Goal: Task Accomplishment & Management: Manage account settings

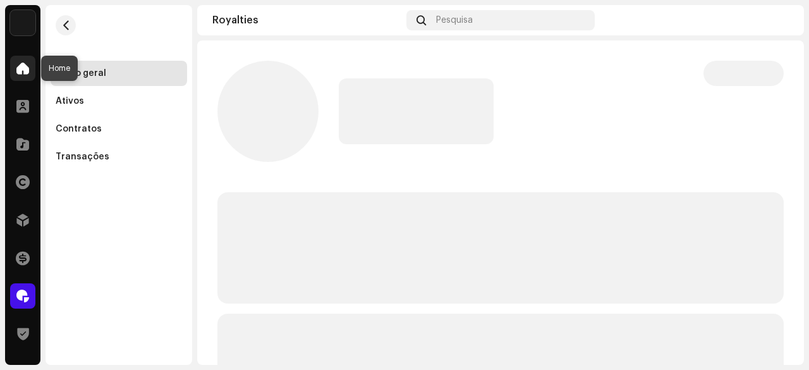
click at [24, 69] on span at bounding box center [22, 68] width 13 height 10
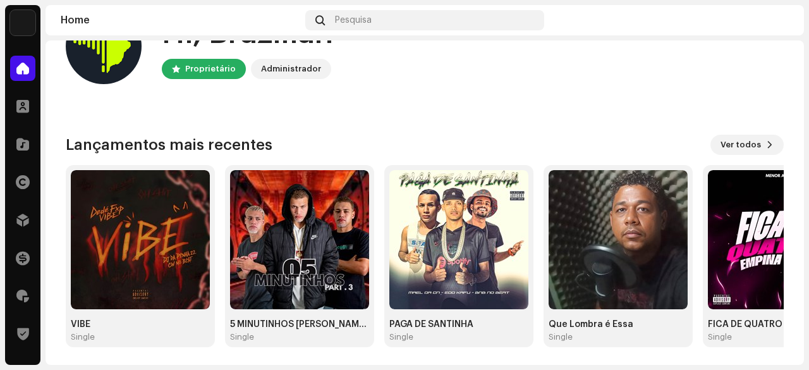
scroll to position [126, 0]
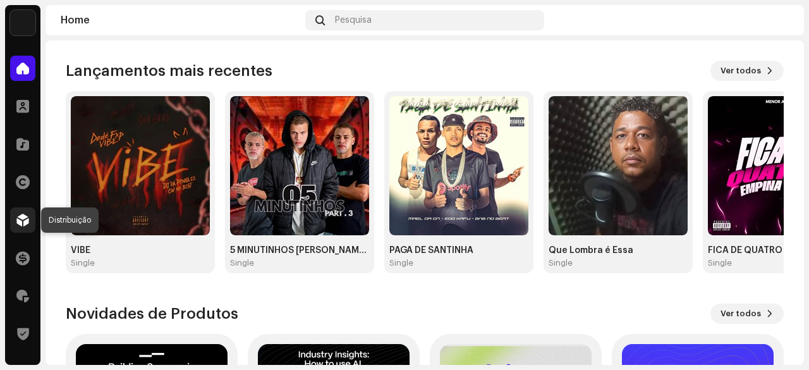
click at [18, 221] on span at bounding box center [22, 220] width 13 height 10
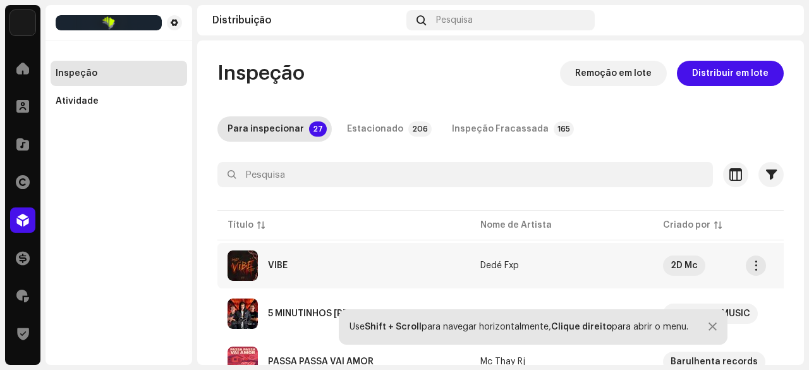
click at [296, 267] on div "VIBE" at bounding box center [344, 265] width 233 height 30
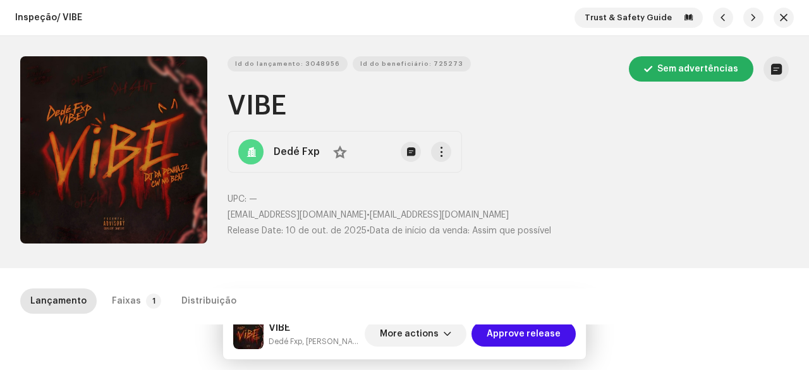
scroll to position [126, 0]
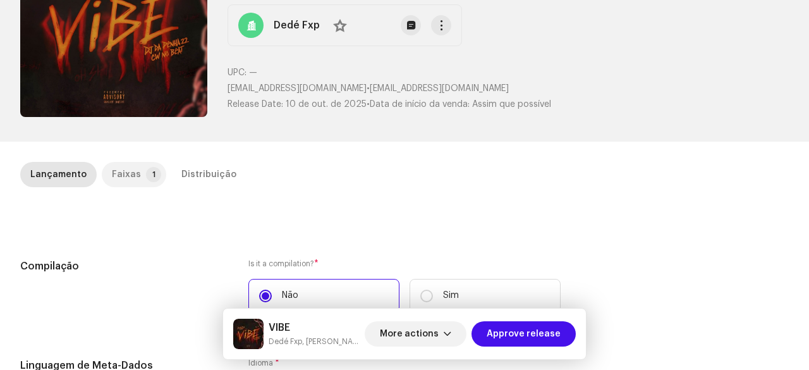
click at [124, 173] on div "Faixas" at bounding box center [126, 174] width 29 height 25
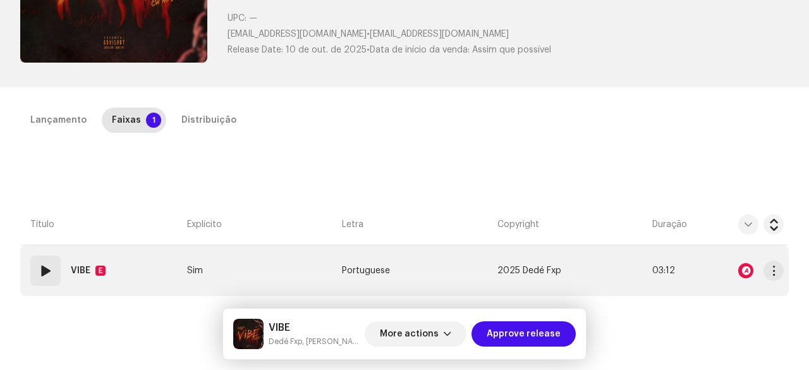
scroll to position [253, 0]
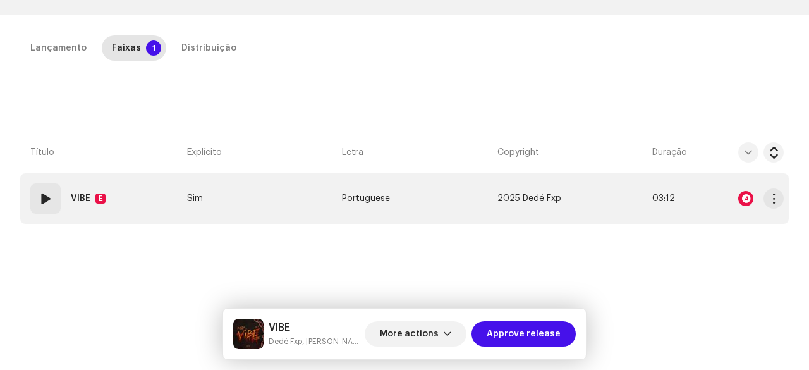
click at [51, 200] on span at bounding box center [45, 198] width 15 height 15
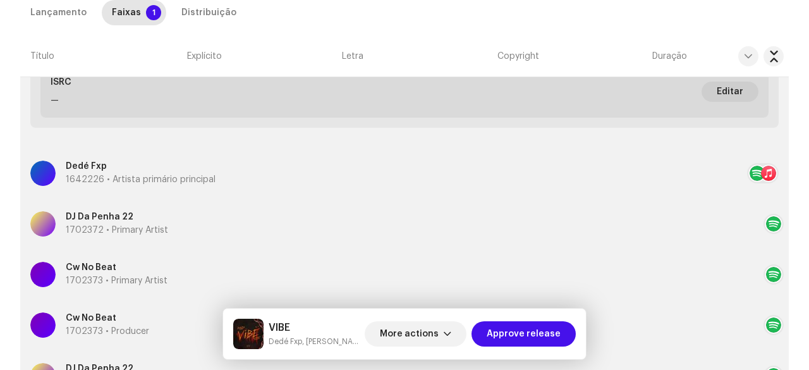
scroll to position [379, 0]
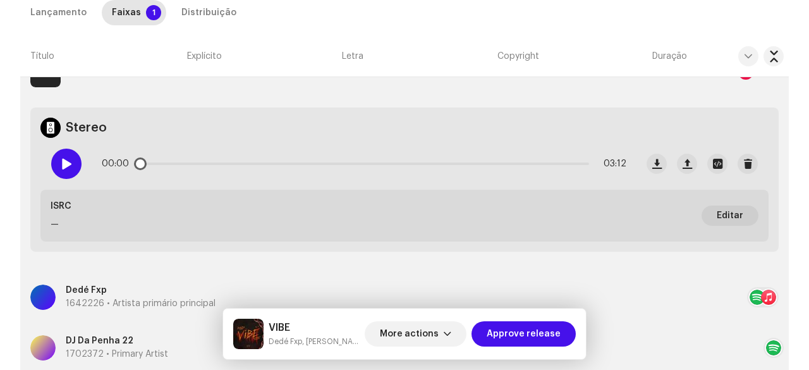
click at [64, 165] on span at bounding box center [66, 164] width 11 height 10
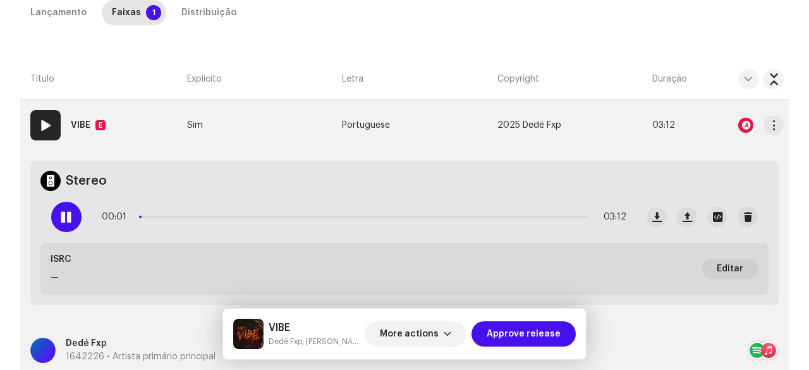
scroll to position [253, 0]
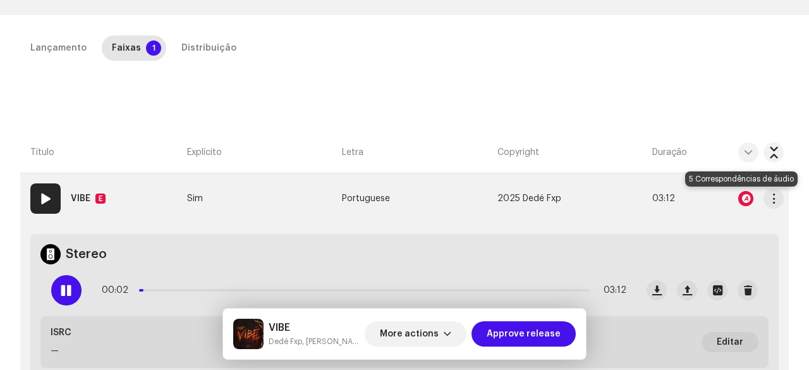
click at [743, 198] on div at bounding box center [745, 198] width 15 height 15
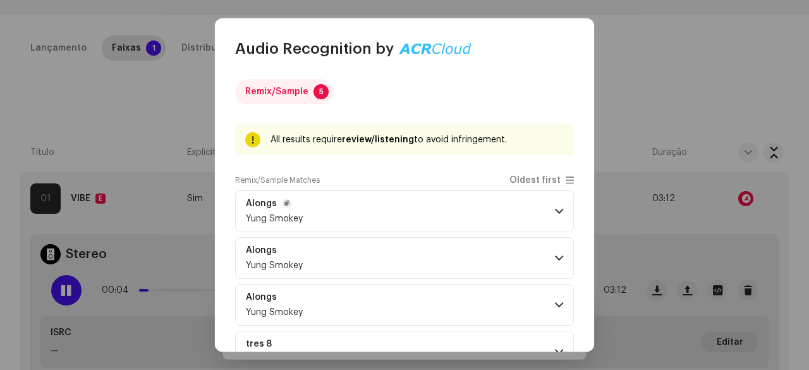
click at [372, 221] on p-accordion-header "Alongs Yung Smokey" at bounding box center [404, 211] width 339 height 42
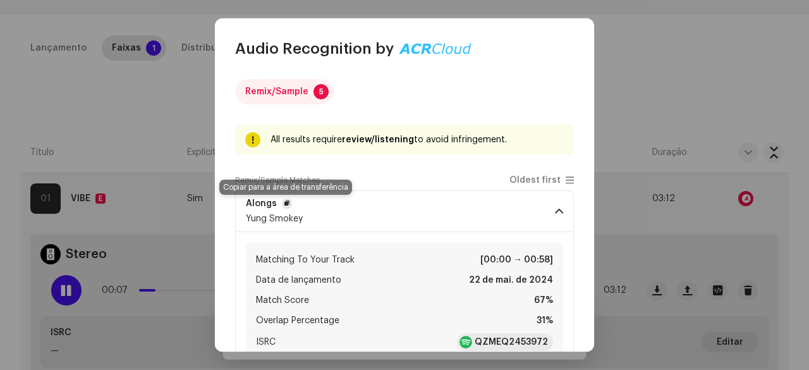
click at [287, 200] on span "button" at bounding box center [286, 203] width 5 height 10
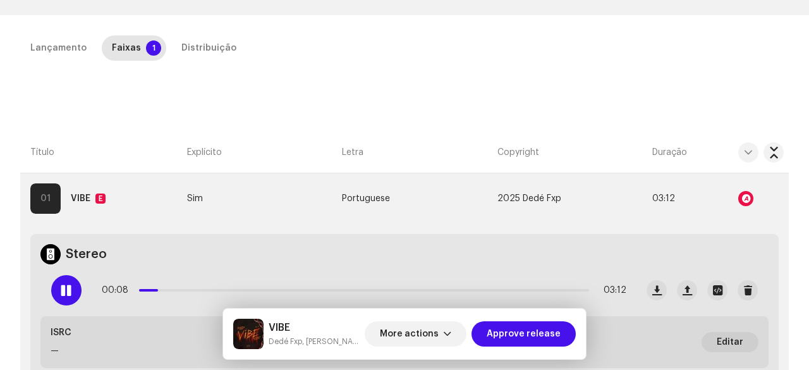
click at [35, 282] on div "Audio Recognition by Remix/Sample 5 All results require review/listening to avo…" at bounding box center [404, 185] width 809 height 370
click at [61, 293] on span at bounding box center [66, 290] width 11 height 10
click at [69, 289] on span at bounding box center [66, 290] width 11 height 10
click at [740, 195] on div at bounding box center [745, 198] width 15 height 15
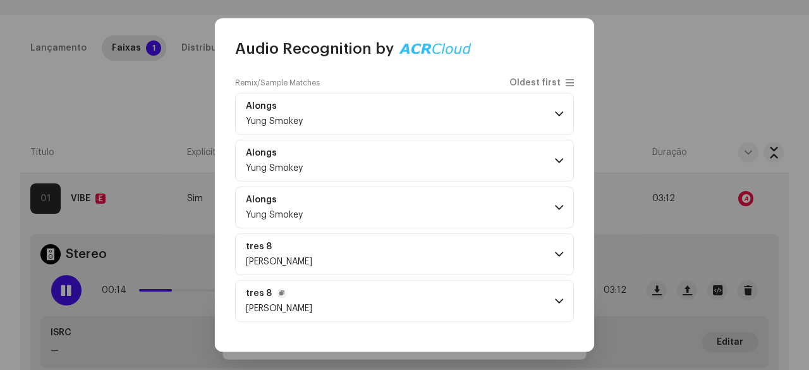
scroll to position [126, 0]
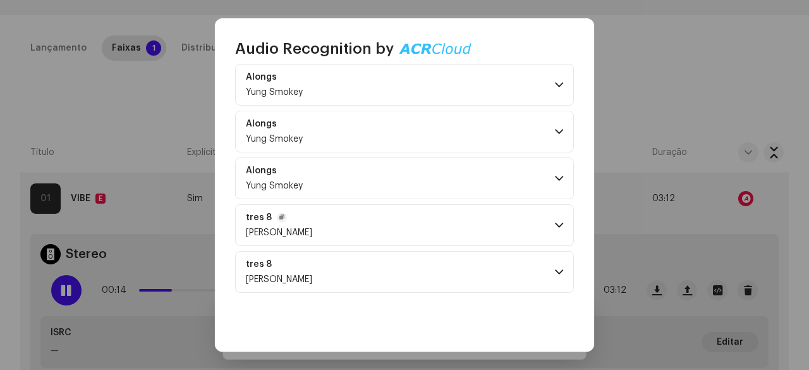
click at [327, 219] on p-accordion-header "tres 8 [PERSON_NAME]" at bounding box center [404, 225] width 339 height 42
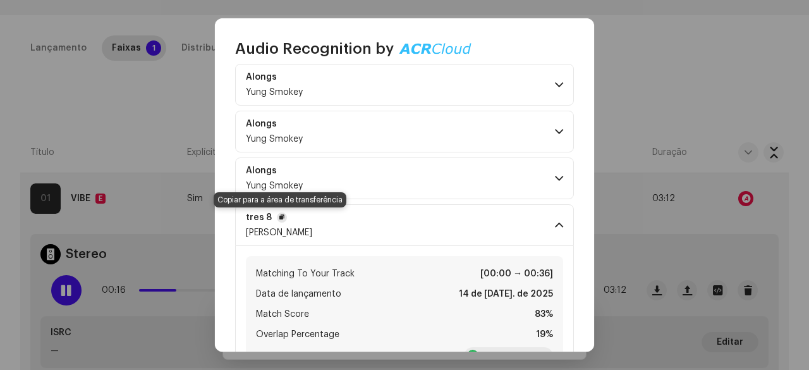
click at [279, 216] on span "button" at bounding box center [281, 217] width 5 height 10
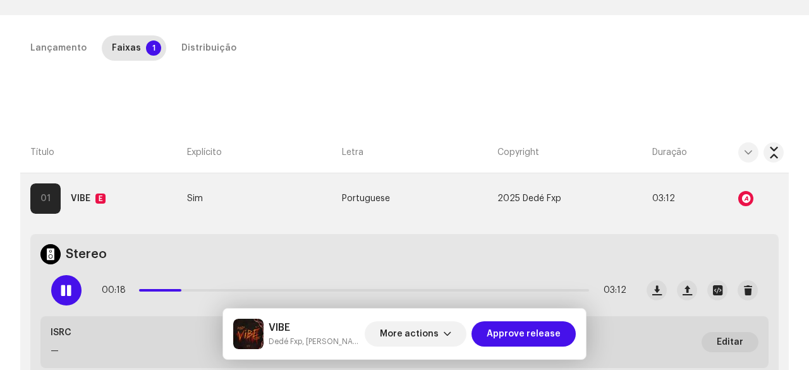
click at [67, 294] on div "Audio Recognition by Remix/Sample 5 All results require review/listening to avo…" at bounding box center [404, 185] width 809 height 370
click at [66, 291] on span at bounding box center [66, 290] width 11 height 10
click at [69, 294] on span at bounding box center [66, 290] width 11 height 10
drag, startPoint x: 164, startPoint y: 288, endPoint x: 157, endPoint y: 289, distance: 7.6
click at [157, 289] on div "00:19 03:12" at bounding box center [364, 289] width 525 height 25
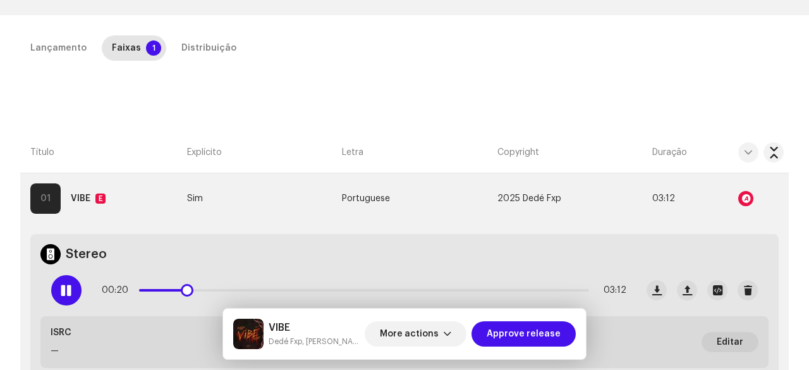
drag, startPoint x: 194, startPoint y: 292, endPoint x: 167, endPoint y: 291, distance: 26.6
click at [167, 291] on div "00:20 03:12" at bounding box center [364, 289] width 525 height 25
drag, startPoint x: 188, startPoint y: 290, endPoint x: 162, endPoint y: 289, distance: 25.3
click at [176, 289] on span at bounding box center [182, 290] width 13 height 13
drag, startPoint x: 170, startPoint y: 293, endPoint x: 137, endPoint y: 293, distance: 33.5
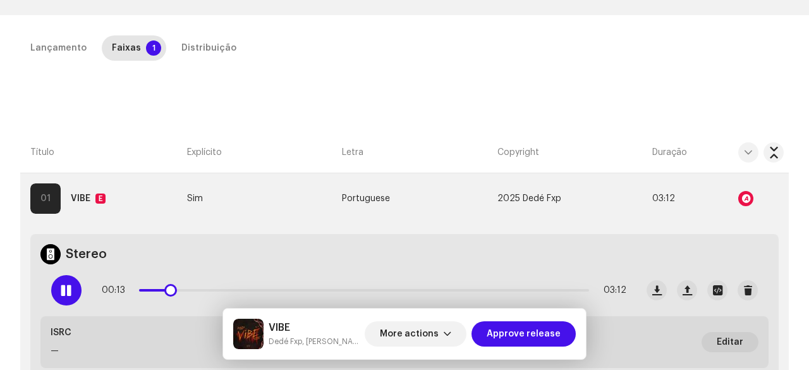
click at [137, 293] on div "00:13 03:12" at bounding box center [364, 289] width 525 height 25
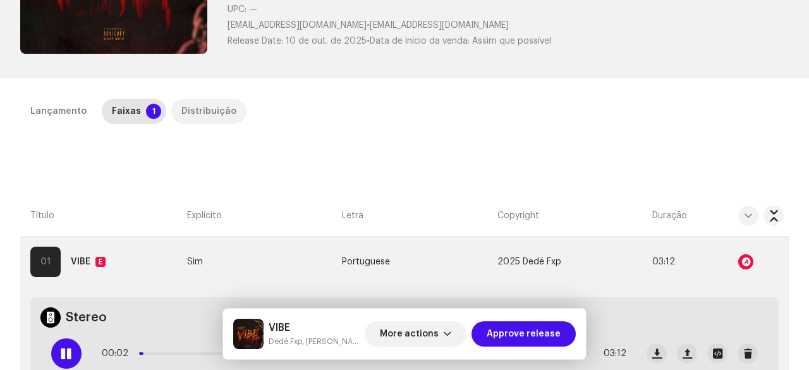
click at [197, 121] on div "Distribuição" at bounding box center [208, 111] width 55 height 25
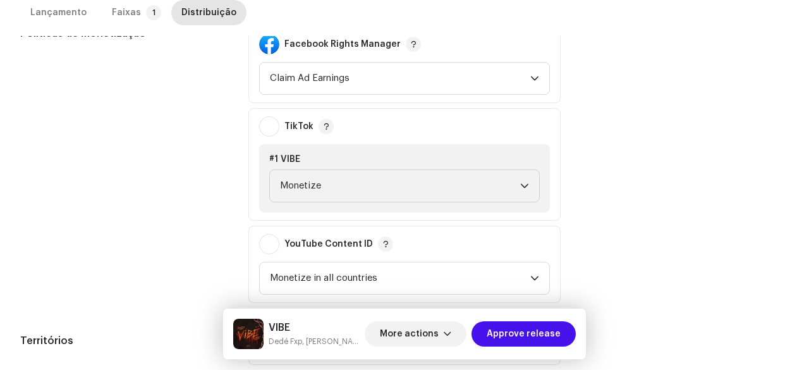
scroll to position [610, 0]
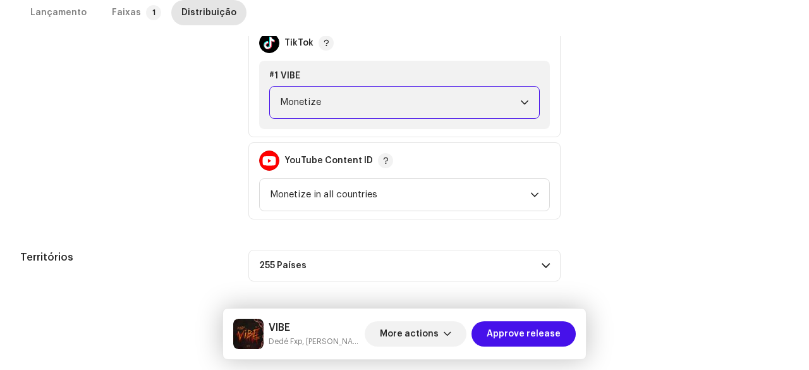
click at [322, 95] on span "Monetize" at bounding box center [400, 103] width 240 height 32
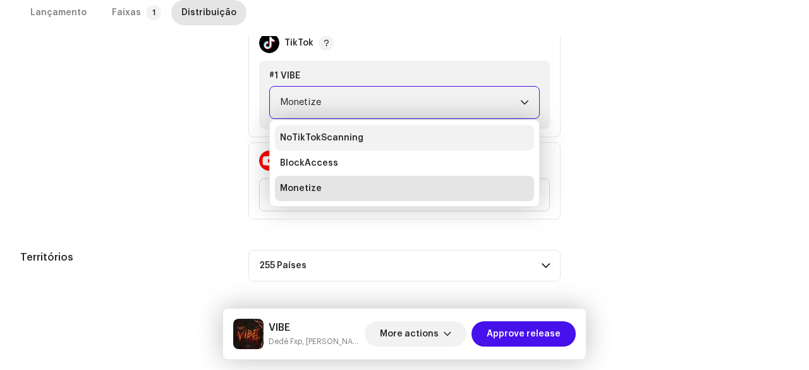
click at [303, 134] on span "NoTikTokScanning" at bounding box center [321, 137] width 83 height 13
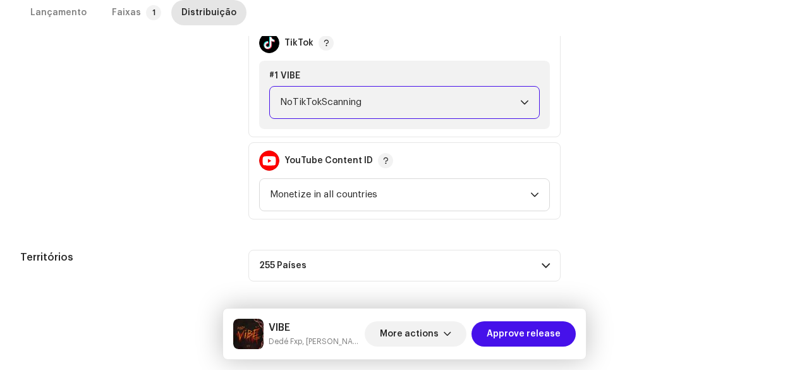
click at [226, 148] on div "Políticas de monetização" at bounding box center [124, 80] width 208 height 277
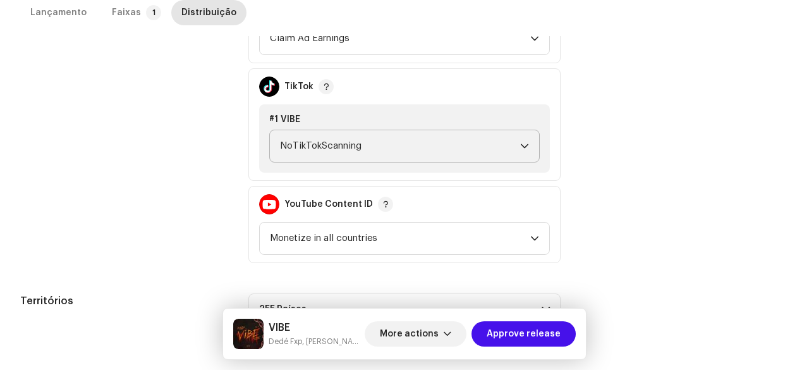
scroll to position [547, 0]
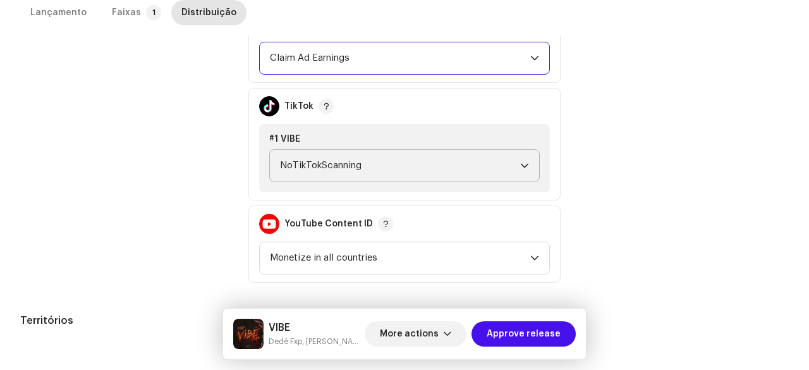
click at [313, 62] on span "Claim Ad Earnings" at bounding box center [400, 58] width 260 height 32
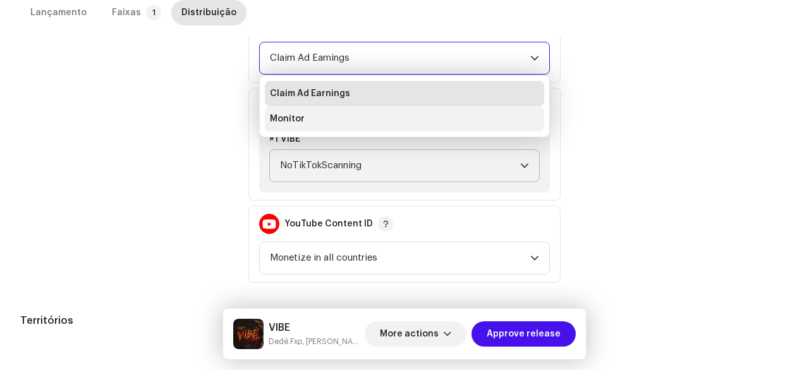
click at [293, 121] on span "Monitor" at bounding box center [287, 118] width 35 height 13
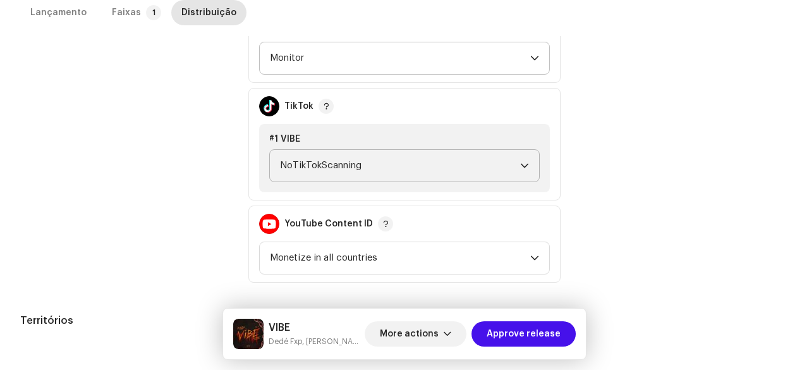
click at [181, 130] on div "Políticas de monetização" at bounding box center [124, 144] width 208 height 277
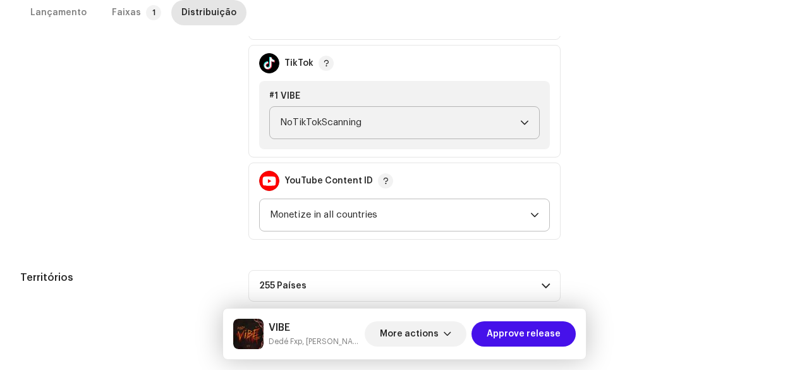
scroll to position [610, 0]
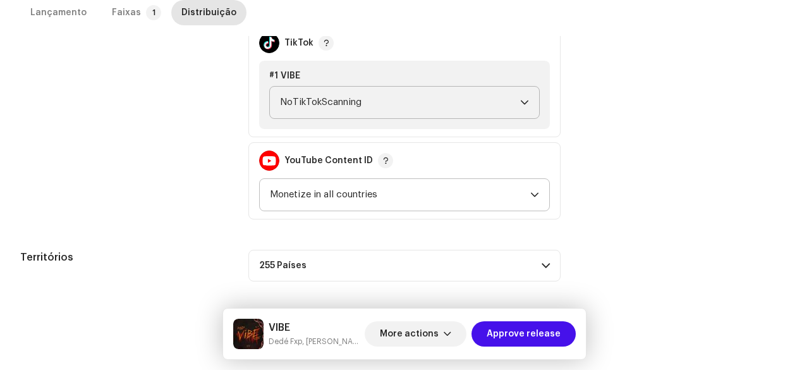
click at [301, 179] on span "Monetize in all countries" at bounding box center [400, 195] width 260 height 32
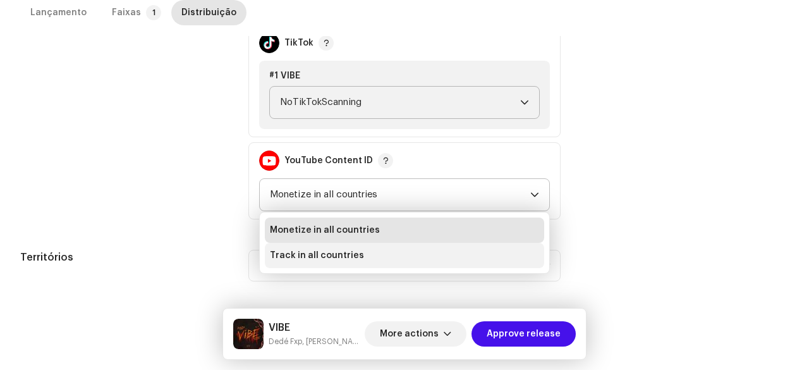
click at [291, 252] on span "Track in all countries" at bounding box center [317, 255] width 94 height 13
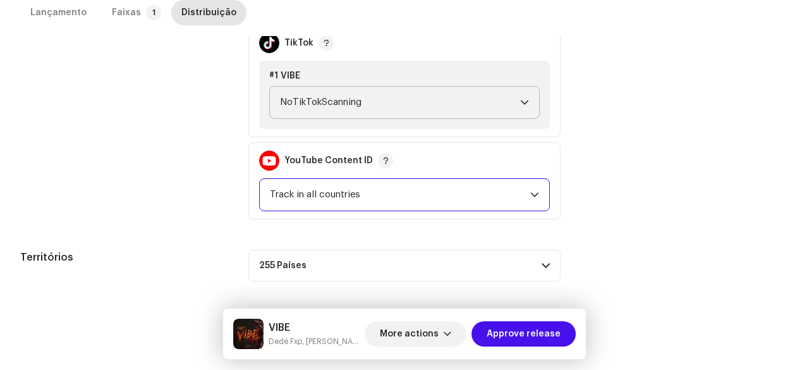
click at [203, 205] on div "Políticas de monetização" at bounding box center [124, 80] width 208 height 277
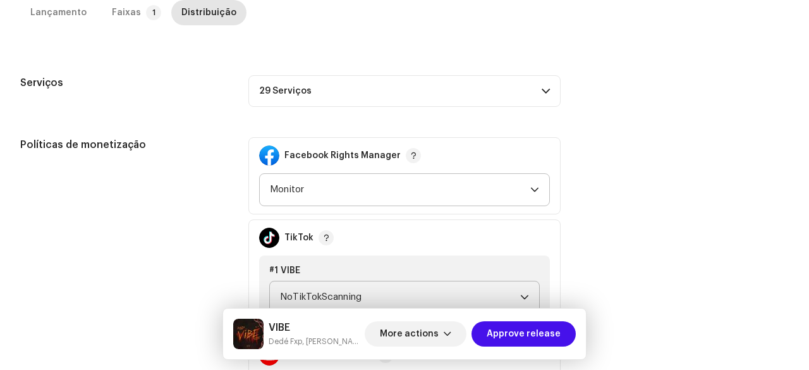
scroll to position [358, 0]
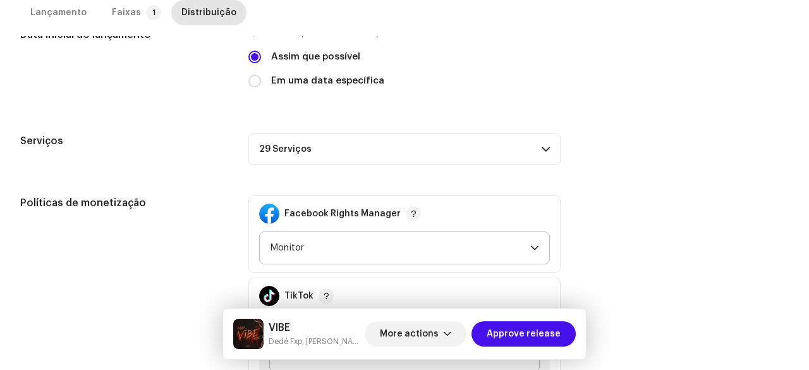
click at [282, 147] on p-accordion-header "29 Serviços" at bounding box center [404, 149] width 312 height 32
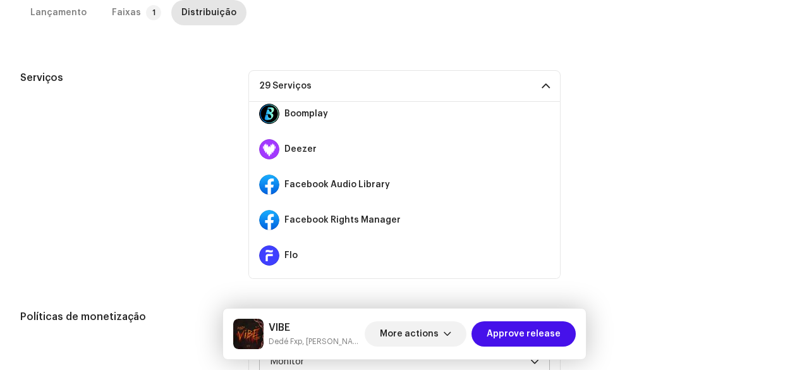
scroll to position [91, 0]
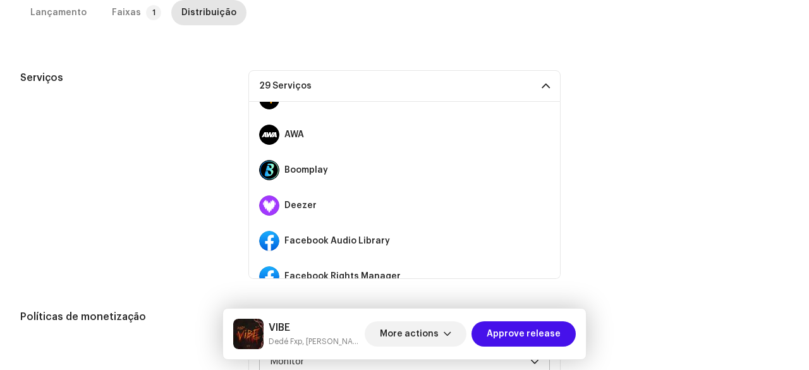
click at [126, 185] on div "Serviços" at bounding box center [124, 174] width 208 height 209
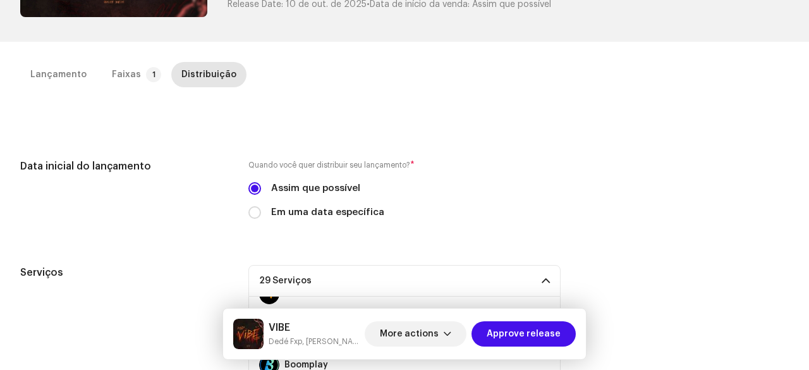
scroll to position [92, 0]
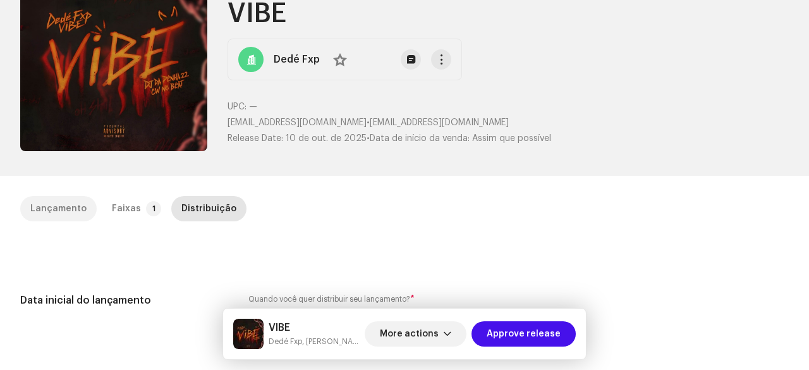
click at [77, 207] on div "Lançamento" at bounding box center [58, 208] width 56 height 25
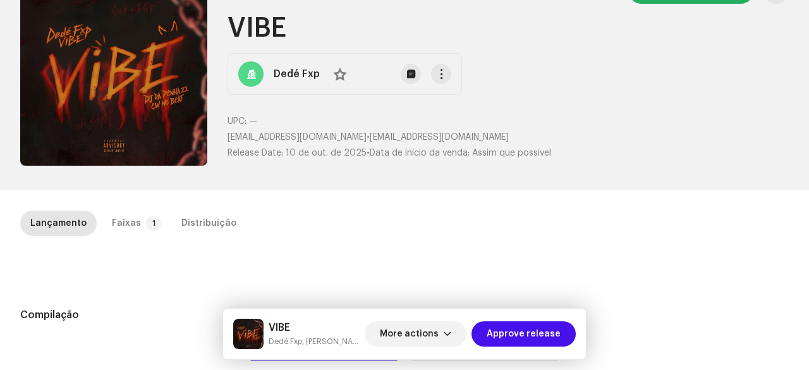
scroll to position [0, 0]
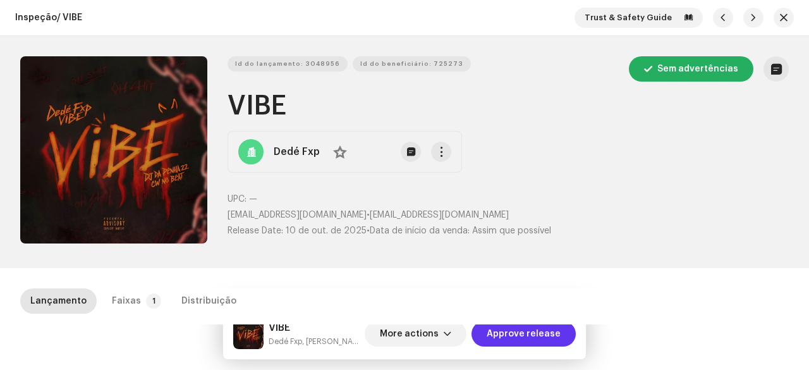
click at [531, 332] on span "Approve release" at bounding box center [524, 333] width 74 height 25
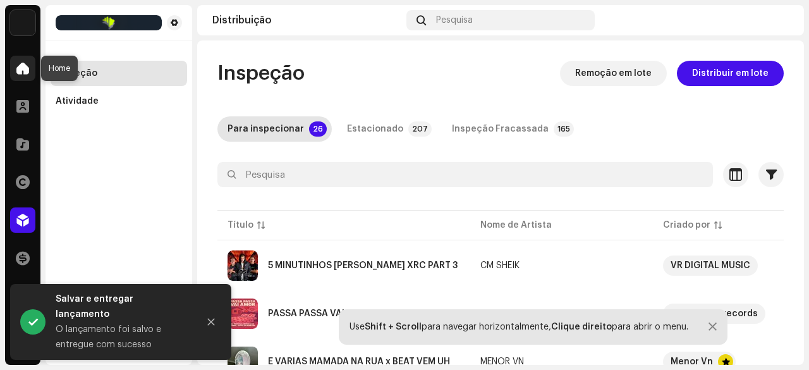
click at [13, 65] on div at bounding box center [22, 68] width 25 height 25
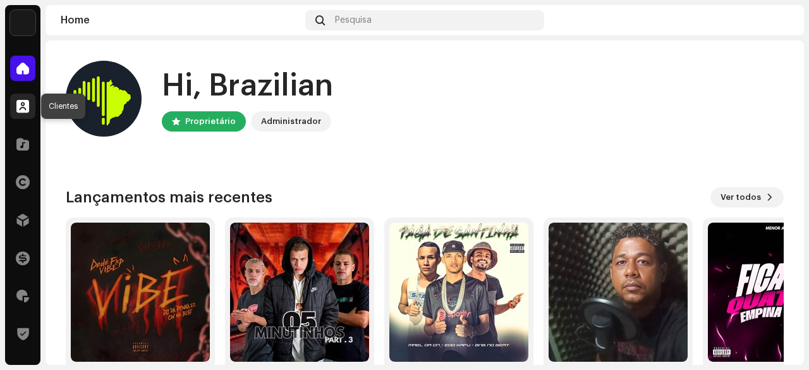
click at [23, 108] on span at bounding box center [22, 106] width 13 height 10
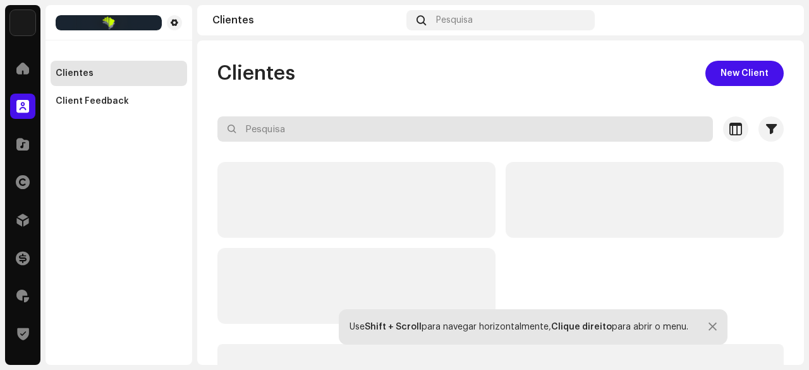
click at [281, 133] on input "text" at bounding box center [464, 128] width 495 height 25
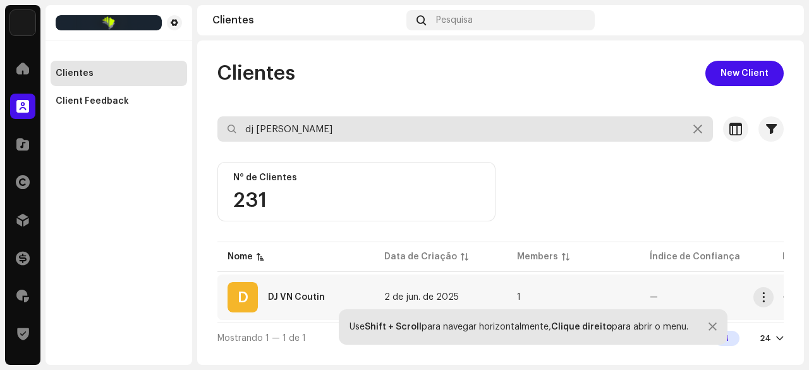
type input "dj [PERSON_NAME]"
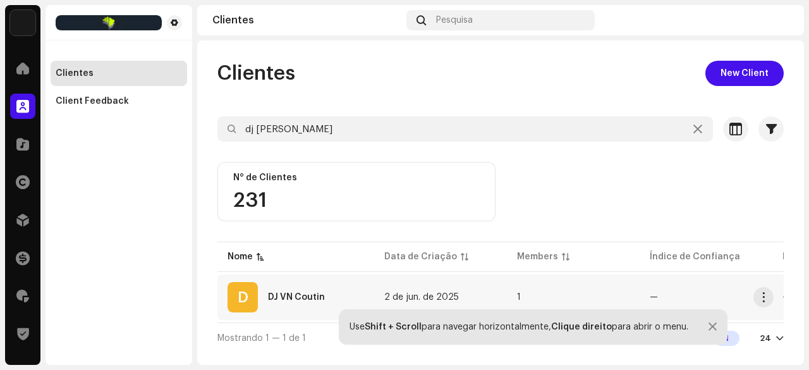
click at [302, 298] on div "DJ VN Coutin" at bounding box center [296, 297] width 57 height 9
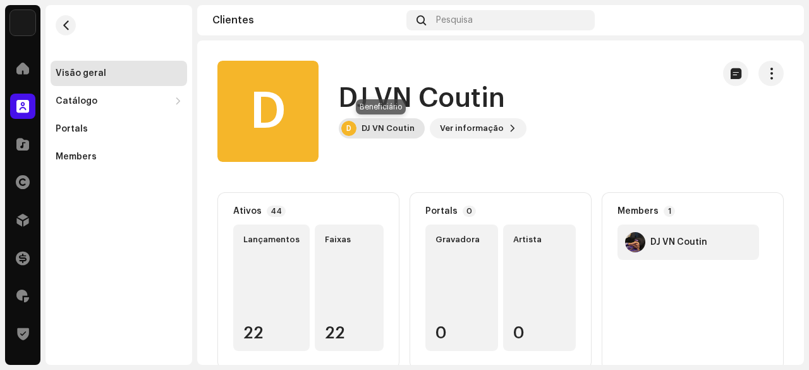
click at [377, 129] on div "DJ VN Coutin" at bounding box center [387, 128] width 53 height 10
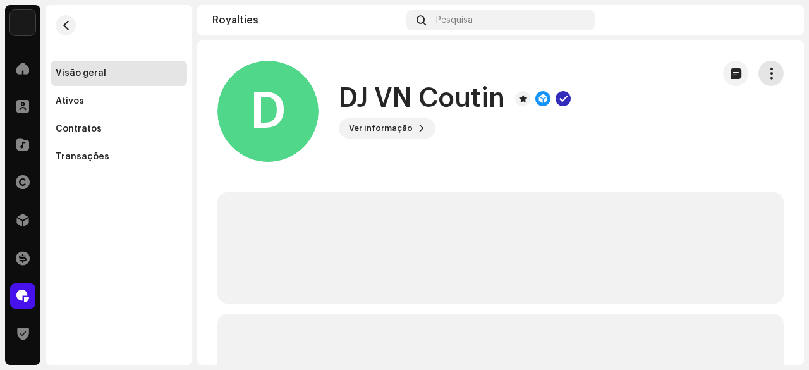
click at [763, 82] on button "button" at bounding box center [770, 73] width 25 height 25
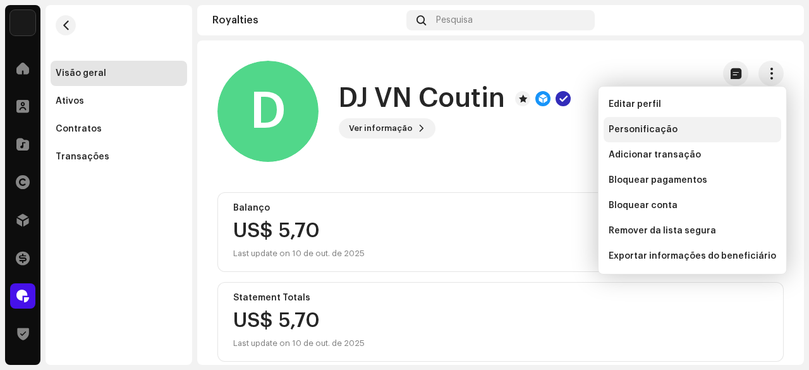
click at [624, 128] on span "Personificação" at bounding box center [643, 129] width 69 height 10
